Goal: Information Seeking & Learning: Learn about a topic

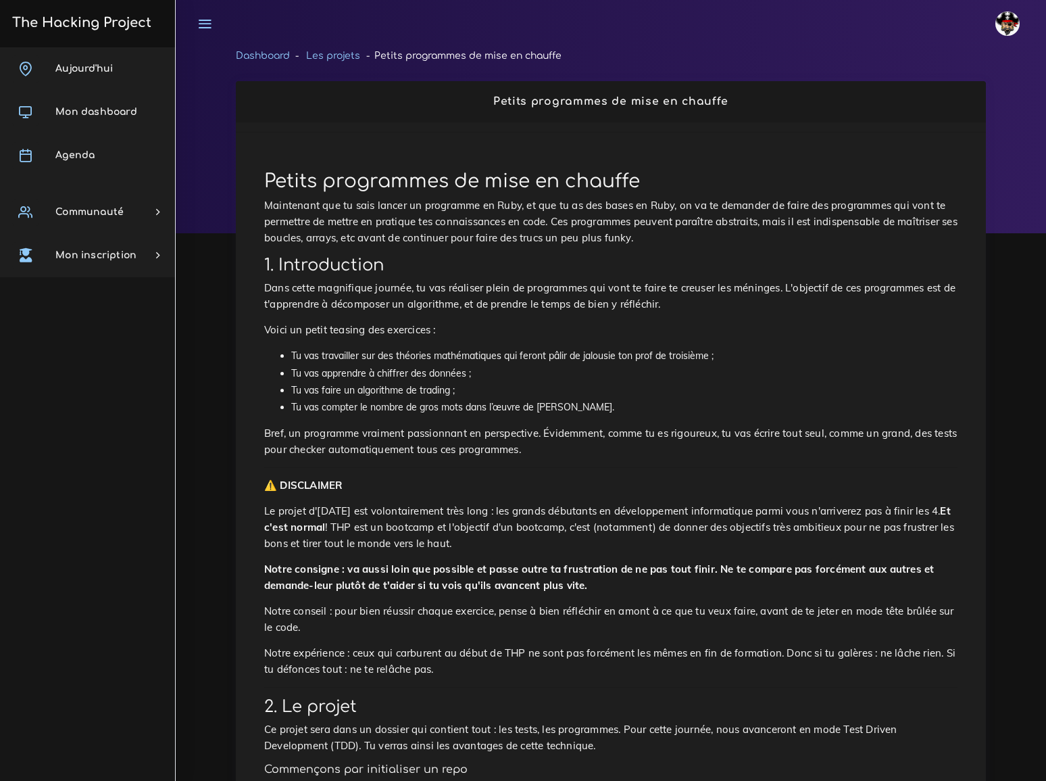
scroll to position [2686, 0]
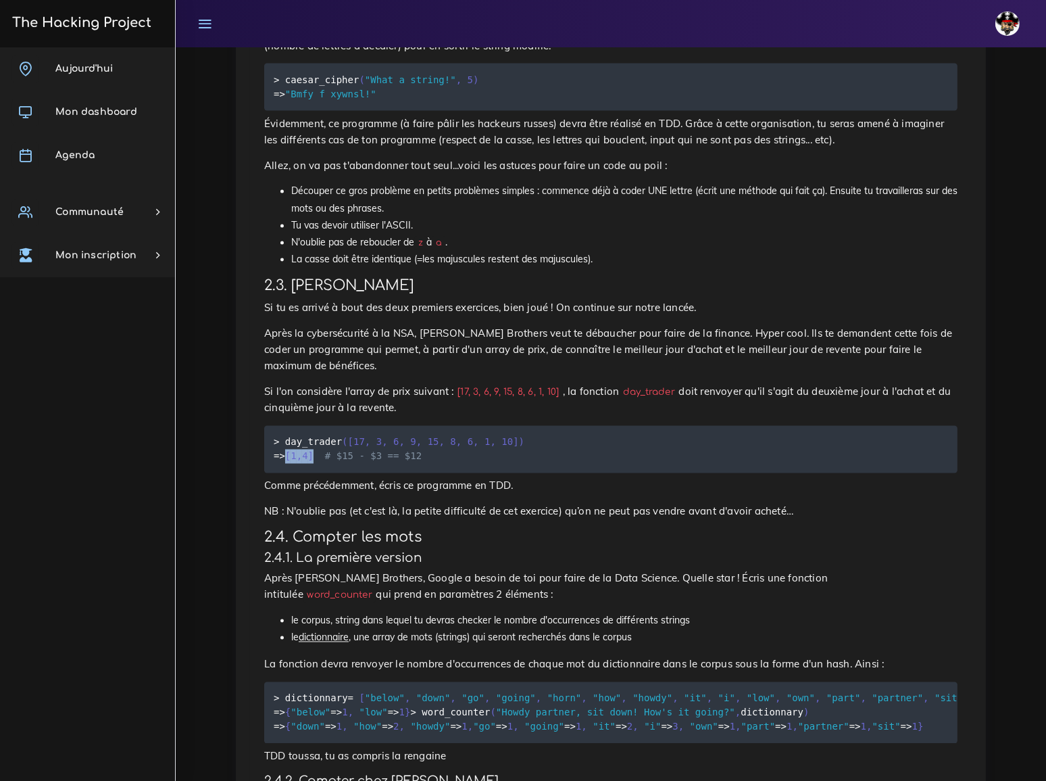
drag, startPoint x: 433, startPoint y: 364, endPoint x: 295, endPoint y: 365, distance: 137.2
click at [295, 295] on h3 "2.3. [PERSON_NAME]" at bounding box center [611, 286] width 694 height 17
drag, startPoint x: 264, startPoint y: 447, endPoint x: 343, endPoint y: 464, distance: 80.9
click at [343, 416] on p "Si l'on considère l'array de prix suivant : [17, 3, 6, 9, 15, 8, 6, 1, 10] , la…" at bounding box center [611, 400] width 694 height 32
copy p "Si l'on considère l'array de prix suivant : [17, 3, 6, 9, 15, 8, 6, 1, 10] , la…"
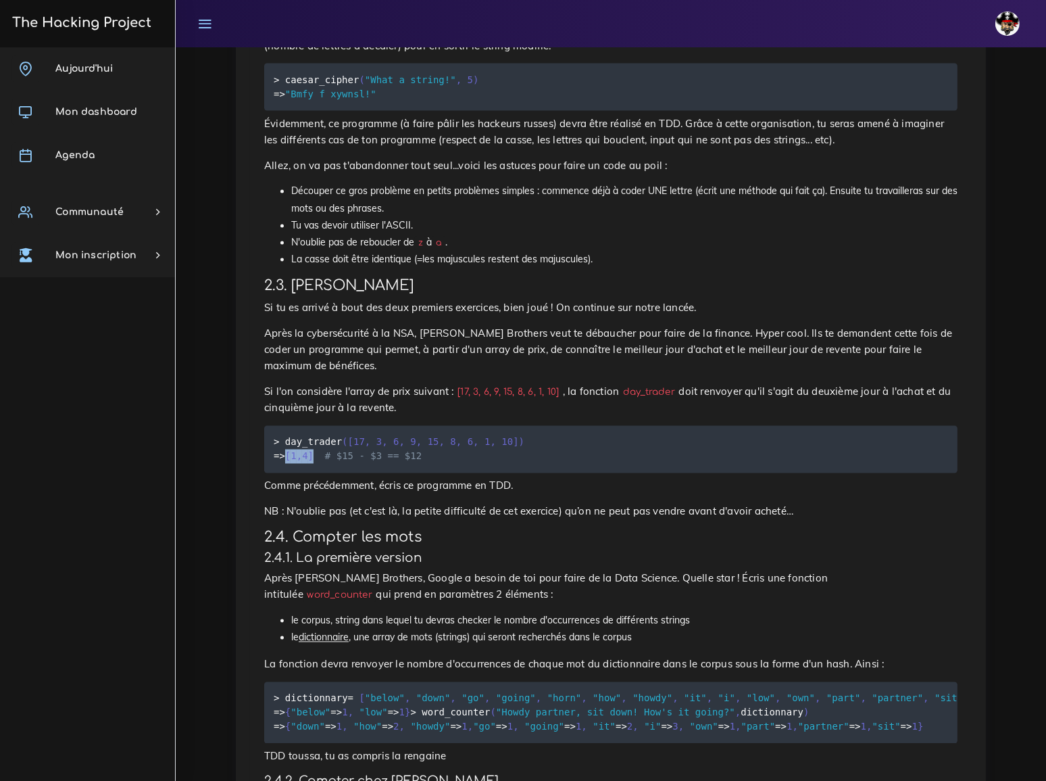
copy p "Si l'on considère l'array de prix suivant : [17, 3, 6, 9, 15, 8, 6, 1, 10] , la…"
click at [531, 316] on p "Si tu es arrivé à bout des deux premiers exercices, bien joué ! On continue sur…" at bounding box center [611, 308] width 694 height 16
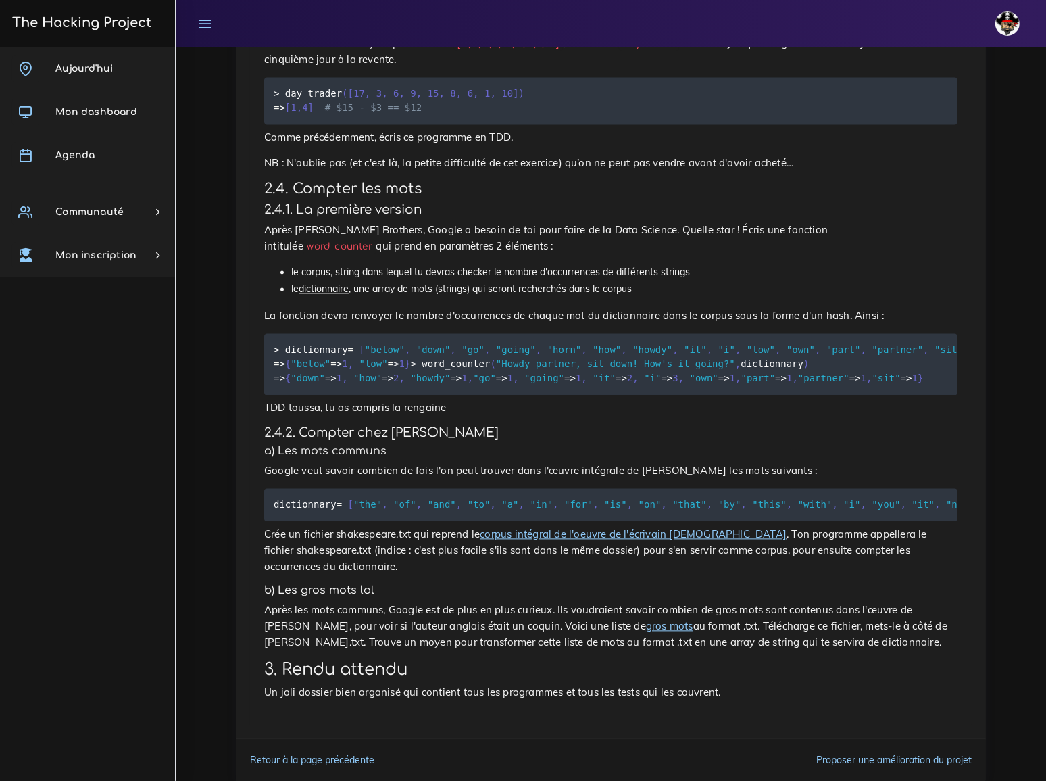
scroll to position [3055, 0]
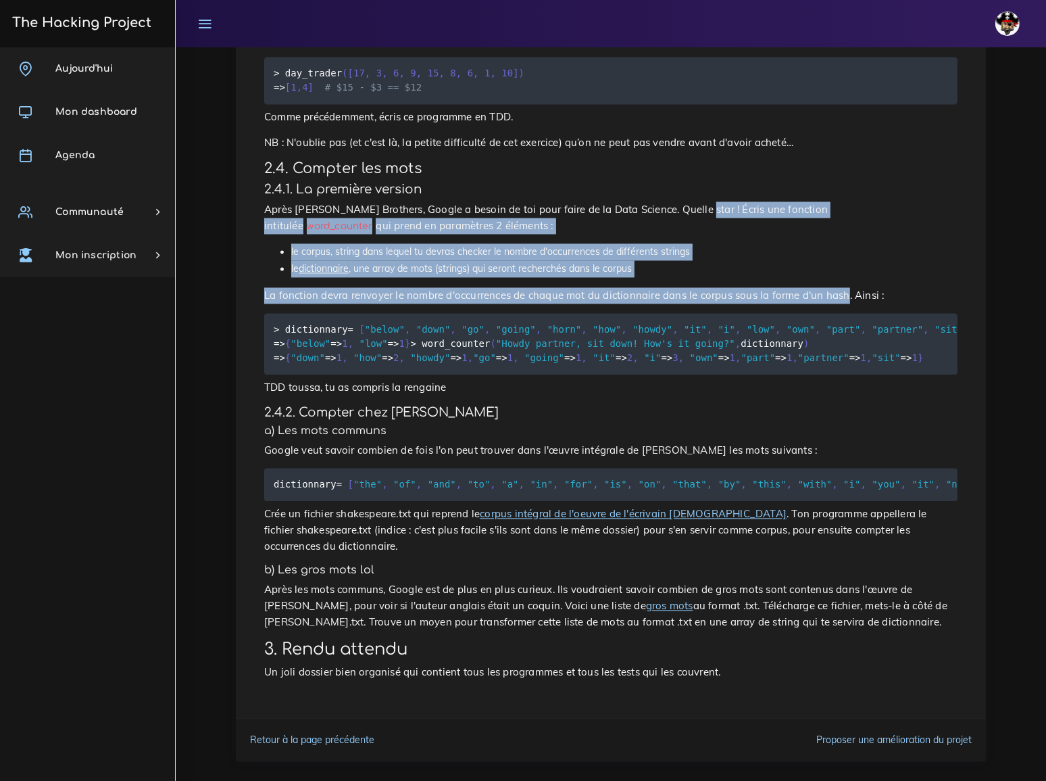
drag, startPoint x: 658, startPoint y: 256, endPoint x: 796, endPoint y: 334, distance: 158.9
copy div "Écris une fonction intitulée word_counter qui prend en paramètres 2 éléments : …"
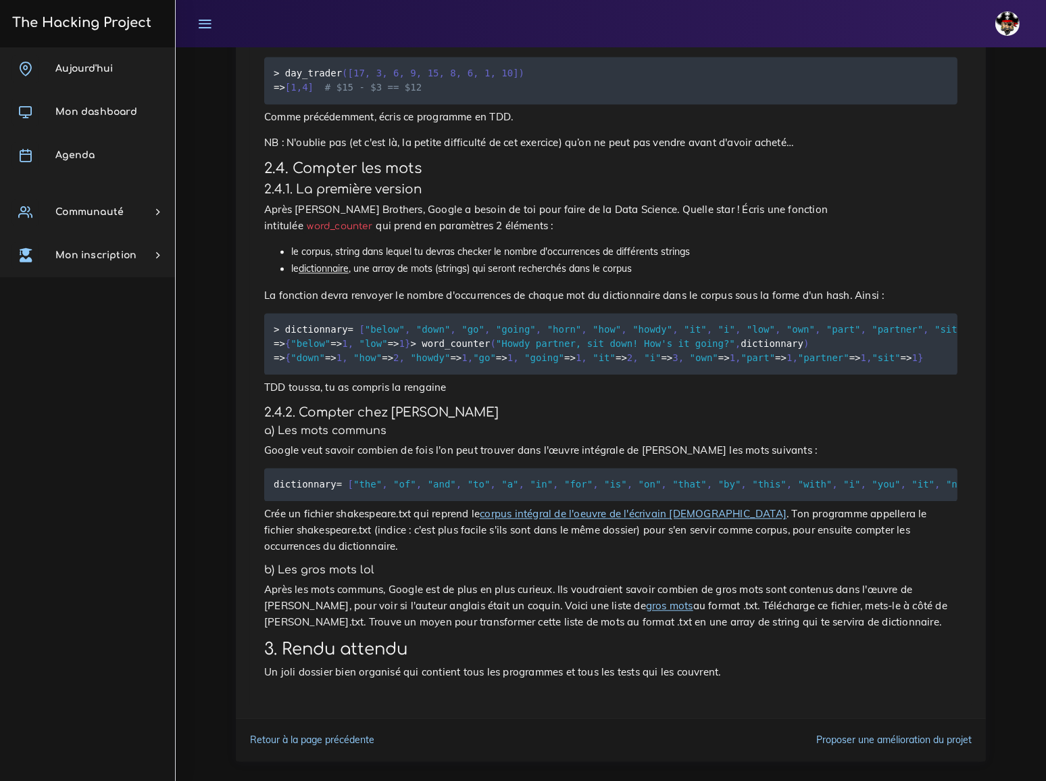
click at [377, 233] on code "word_counter" at bounding box center [339, 226] width 73 height 14
copy p "word_counter"
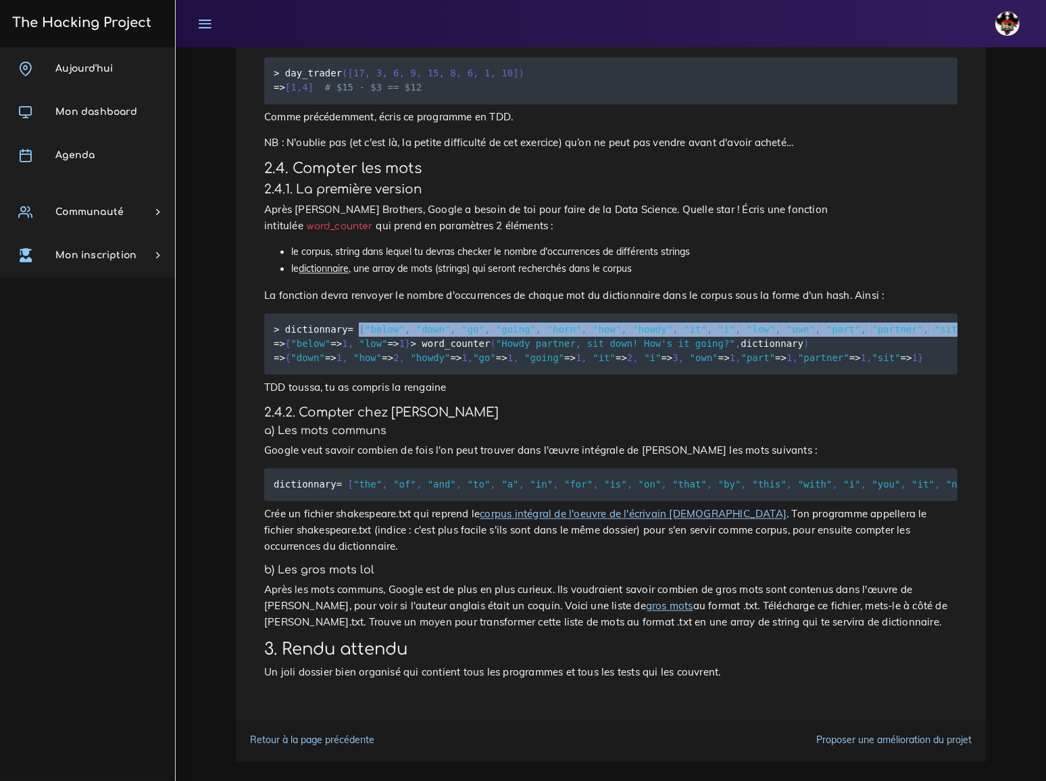
drag, startPoint x: 356, startPoint y: 369, endPoint x: 930, endPoint y: 374, distance: 573.9
click at [930, 374] on pre "> dictionnary = [ "below" , "down" , "go" , "going" , "horn" , "how" , "howdy" …" at bounding box center [611, 344] width 694 height 62
copy code "[ "below" , "down" , "go" , "going" , "horn" , "how" , "howdy" , "it" , "i" , "…"
drag, startPoint x: 285, startPoint y: 372, endPoint x: 936, endPoint y: 366, distance: 651.0
click at [936, 366] on pre "> dictionnary = [ "below" , "down" , "go" , "going" , "horn" , "how" , "howdy" …" at bounding box center [611, 344] width 694 height 62
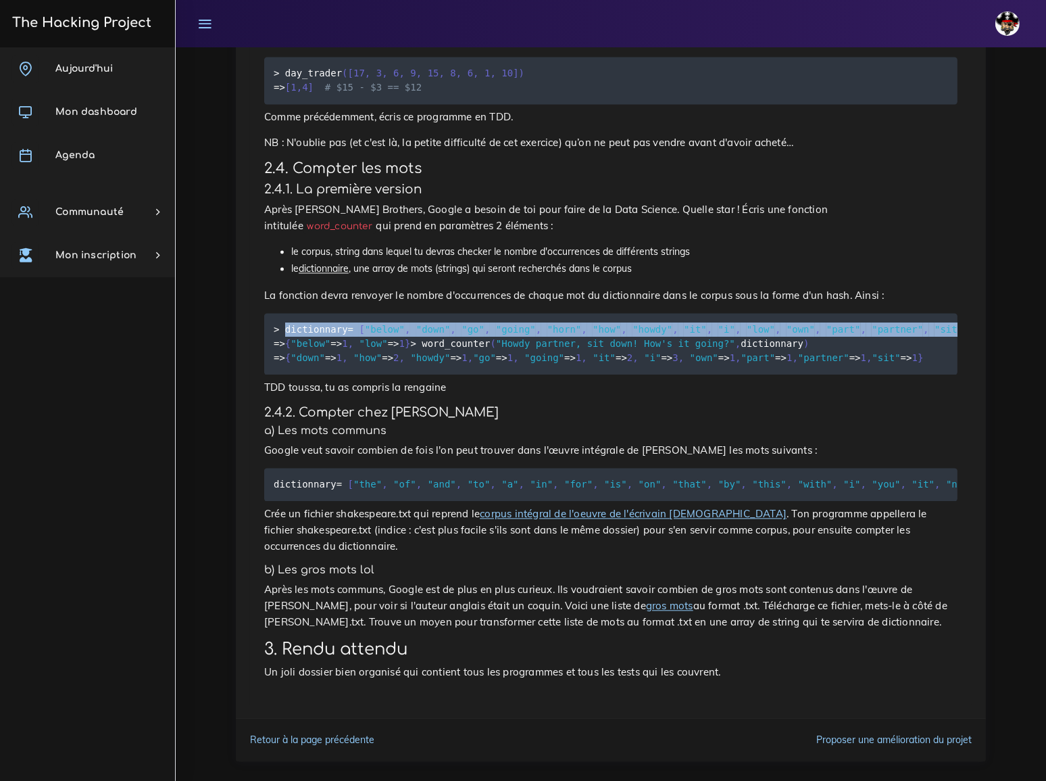
copy code "dictionnary = [ "below" , "down" , "go" , "going" , "horn" , "how" , "howdy" , …"
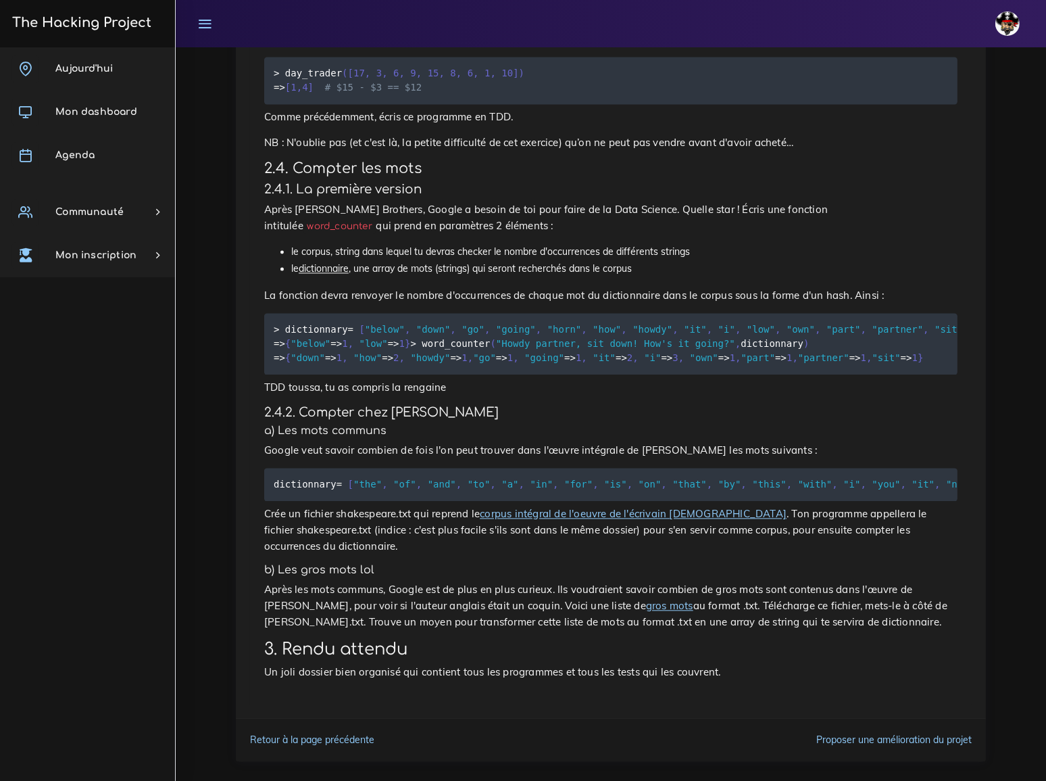
click at [324, 349] on span ""below"" at bounding box center [311, 343] width 40 height 11
drag, startPoint x: 351, startPoint y: 383, endPoint x: 456, endPoint y: 385, distance: 104.1
click at [456, 365] on code "> dictionnary = [ "below" , "down" , "go" , "going" , "horn" , "how" , "howdy" …" at bounding box center [721, 343] width 895 height 43
copy code ""below" , dictionnary"
drag, startPoint x: 288, startPoint y: 399, endPoint x: 405, endPoint y: 399, distance: 116.9
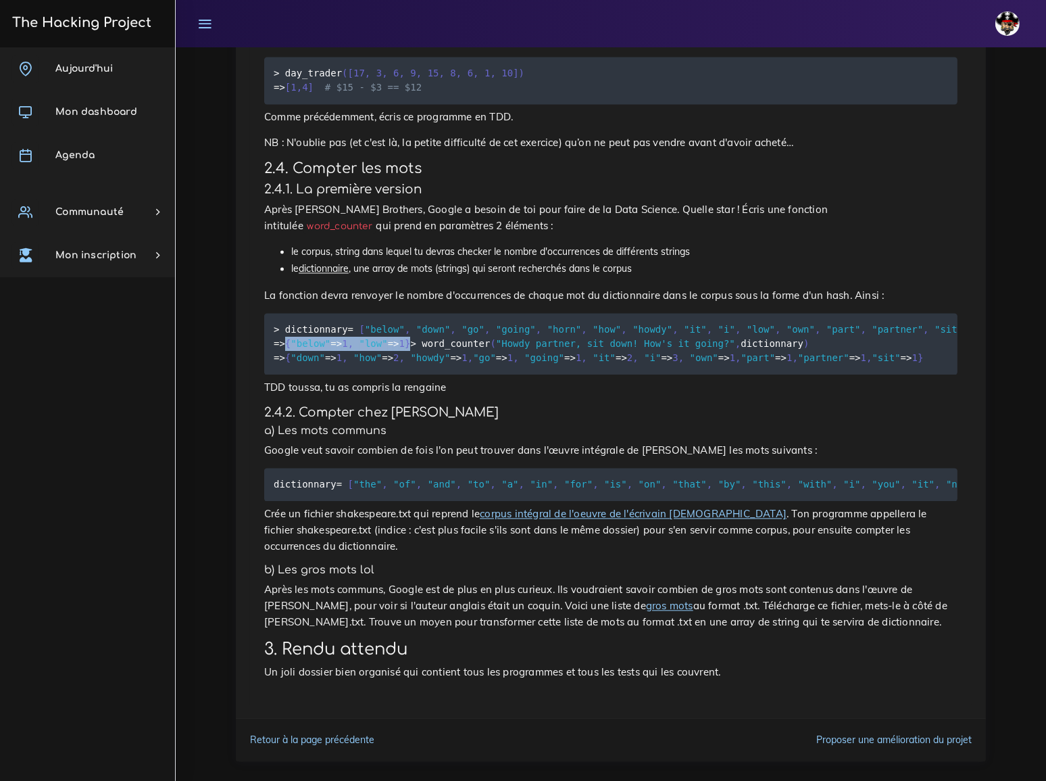
click at [405, 374] on pre "> dictionnary = [ "below" , "down" , "go" , "going" , "horn" , "how" , "howdy" …" at bounding box center [611, 344] width 694 height 62
copy code "{ "below" = > 1 , "low" = > 1 }"
click at [496, 349] on span ""Howdy partner, sit down! How's it going?"" at bounding box center [615, 343] width 239 height 11
drag, startPoint x: 353, startPoint y: 409, endPoint x: 637, endPoint y: 419, distance: 284.1
click at [637, 365] on code "> dictionnary = [ "below" , "down" , "go" , "going" , "horn" , "how" , "howdy" …" at bounding box center [721, 343] width 895 height 43
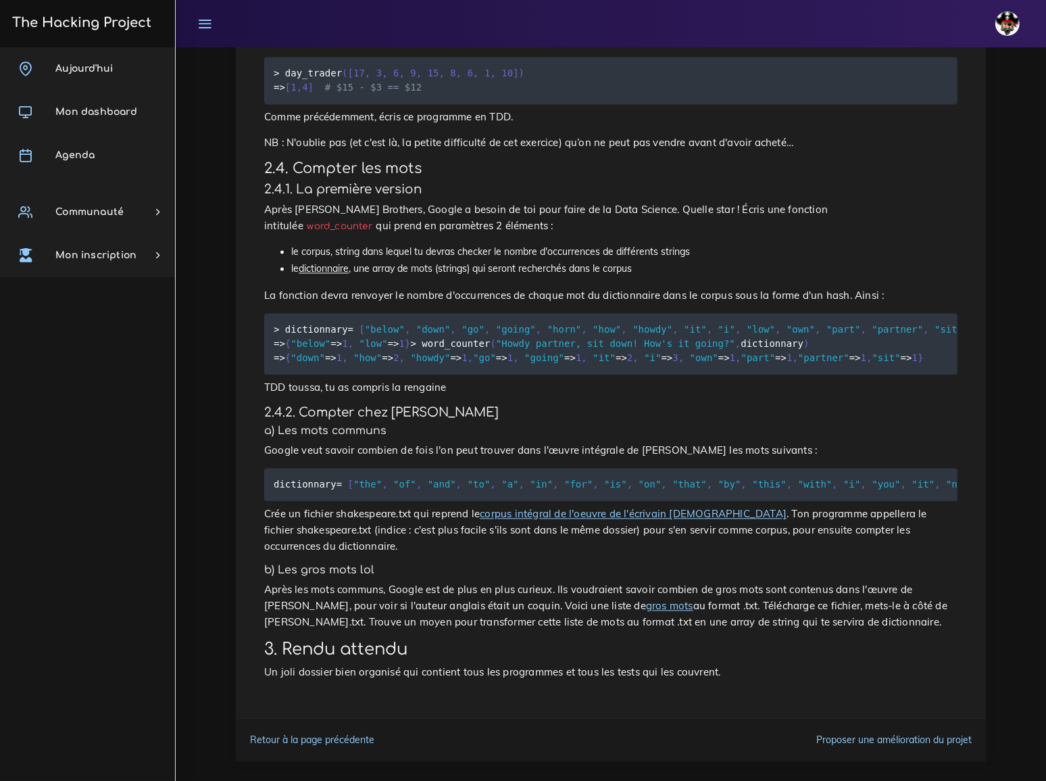
copy code ""Howdy partner, sit down! How's it going?" , dictionnary"
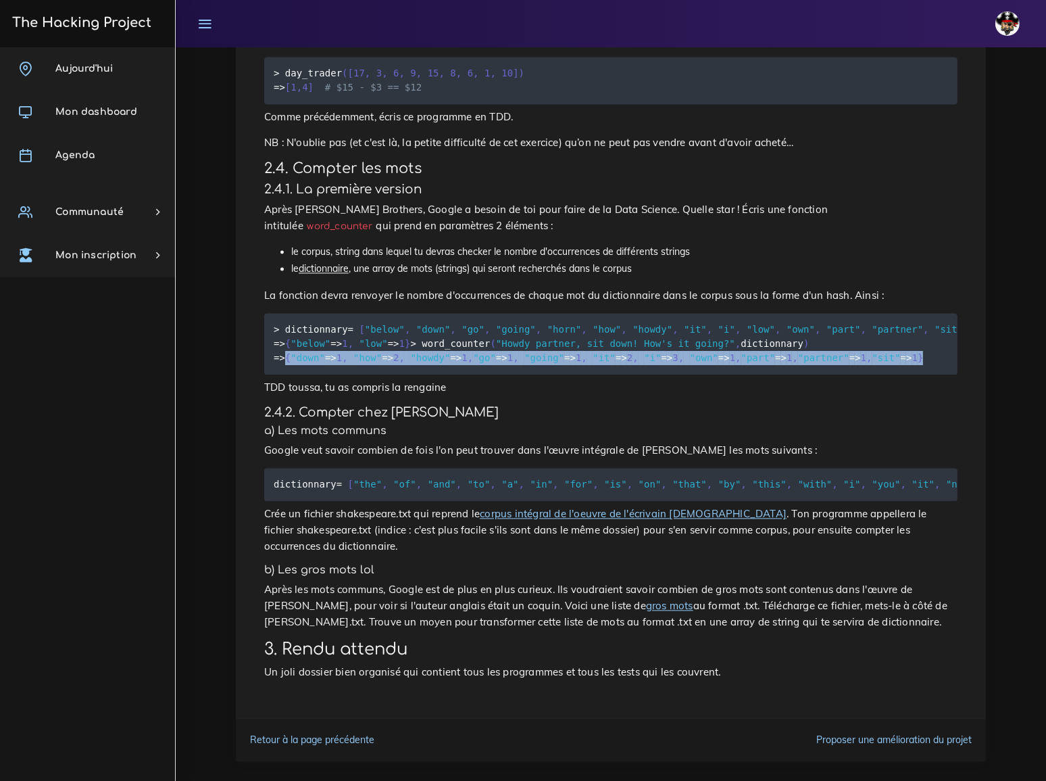
drag, startPoint x: 289, startPoint y: 426, endPoint x: 885, endPoint y: 425, distance: 596.2
click at [885, 374] on pre "> dictionnary = [ "below" , "down" , "go" , "going" , "horn" , "how" , "howdy" …" at bounding box center [611, 344] width 694 height 62
copy code "{ "down" = > 1 , "how" = > 2 , "howdy" = > 1 , "go" = > 1 , "going" = > 1 , "it…"
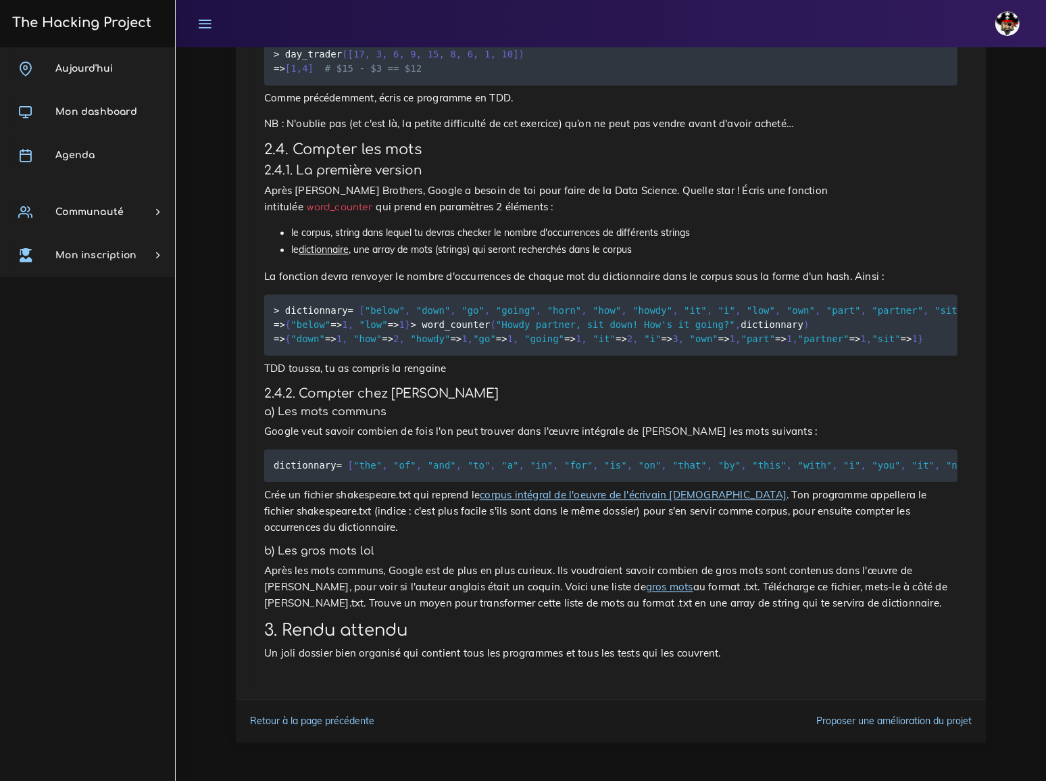
scroll to position [3116, 0]
click at [541, 558] on h5 "b) Les gros mots lol" at bounding box center [611, 551] width 694 height 13
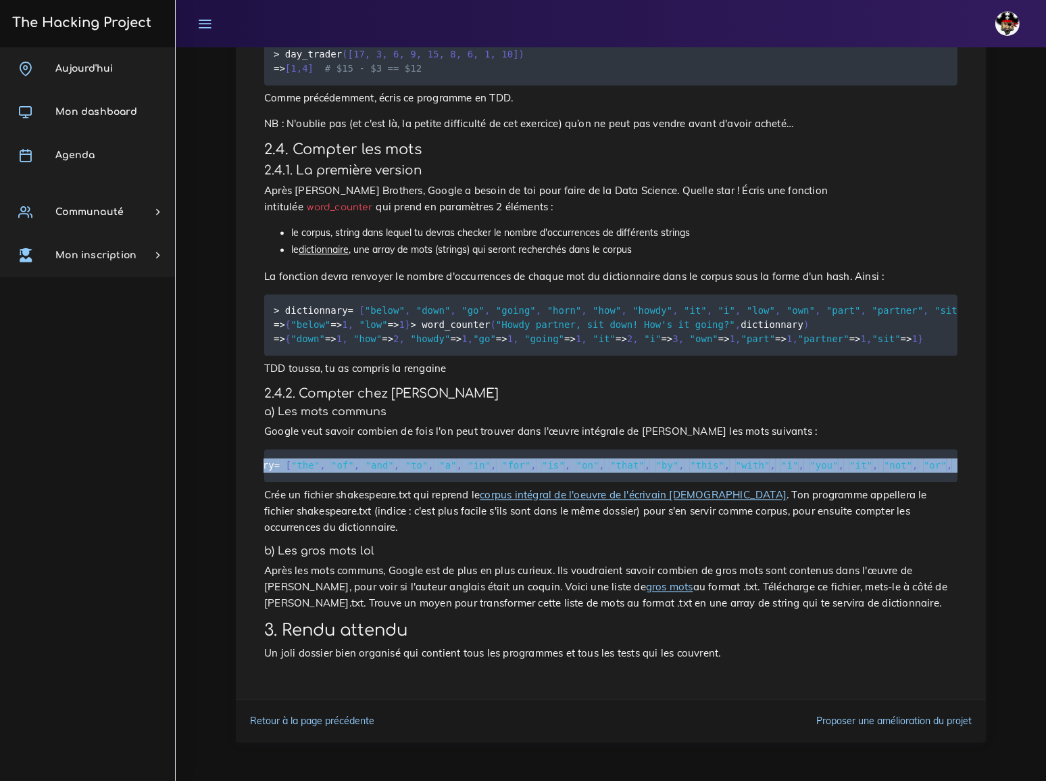
scroll to position [0, 78]
drag, startPoint x: 274, startPoint y: 483, endPoint x: 971, endPoint y: 486, distance: 696.9
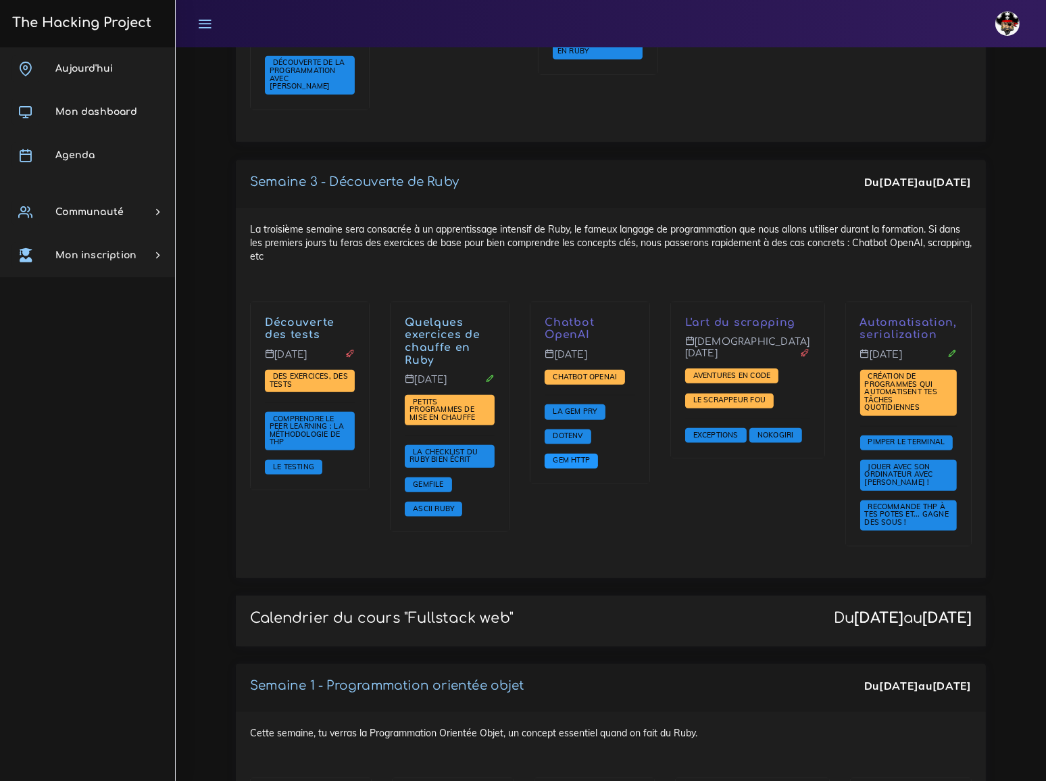
scroll to position [1290, 0]
